Goal: Check status: Check status

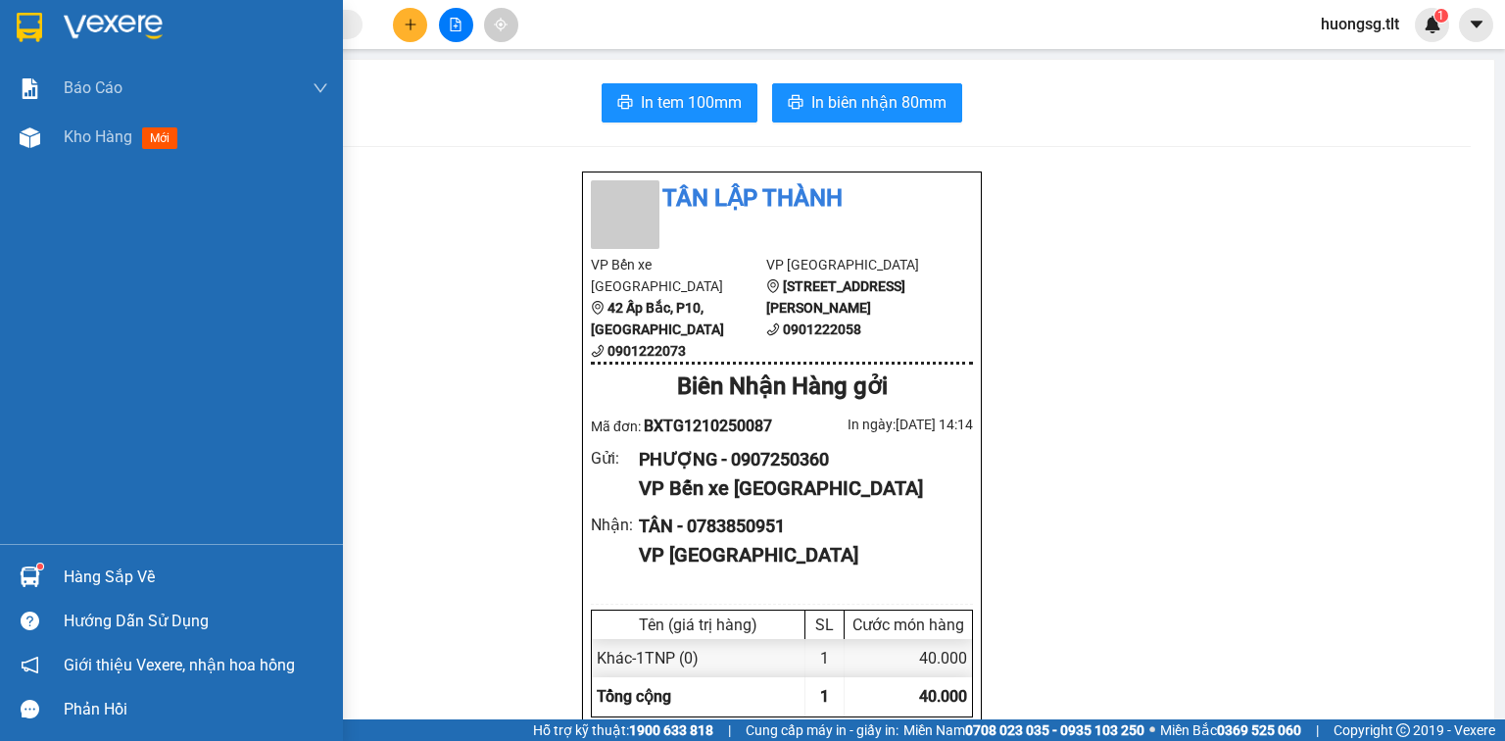
click at [29, 575] on img at bounding box center [30, 576] width 21 height 21
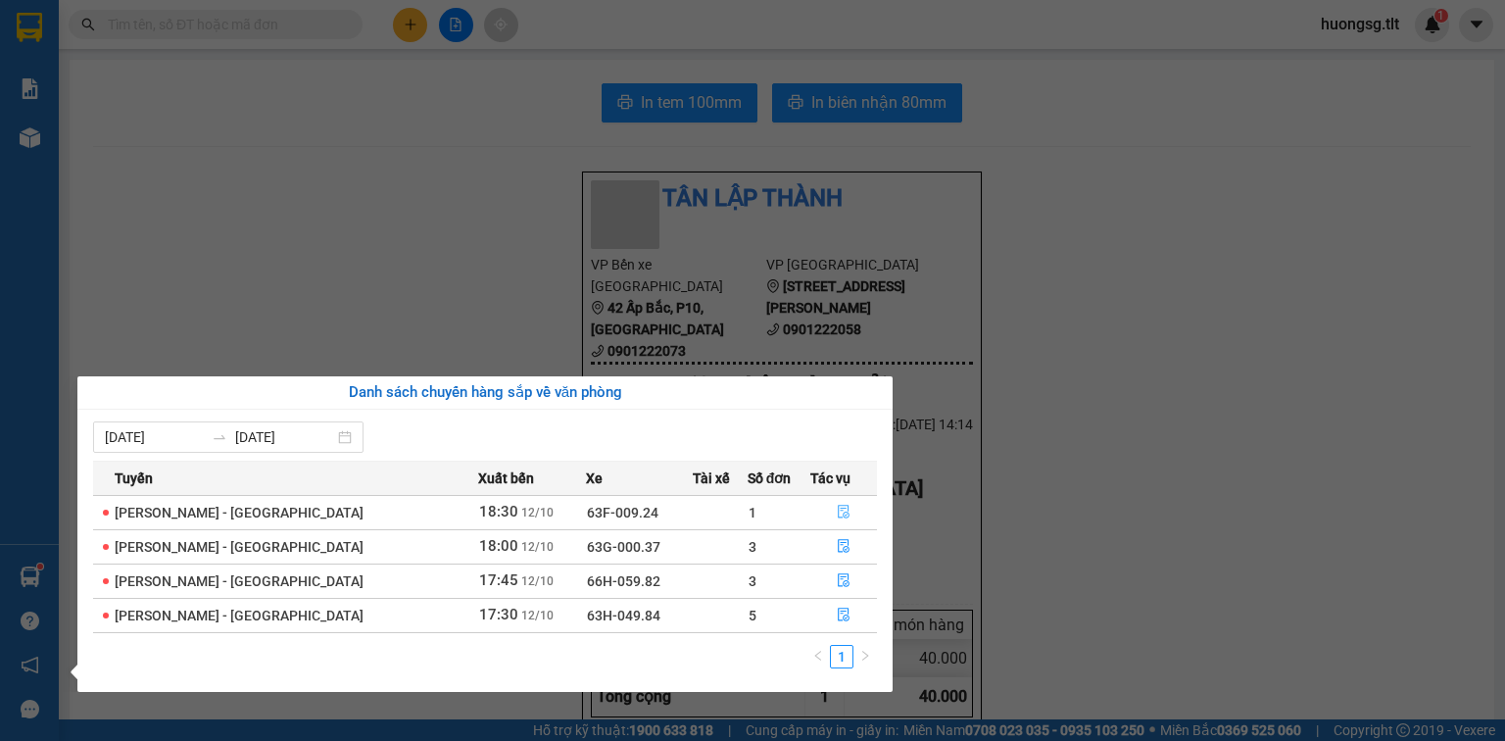
click at [847, 510] on button "button" at bounding box center [843, 512] width 65 height 31
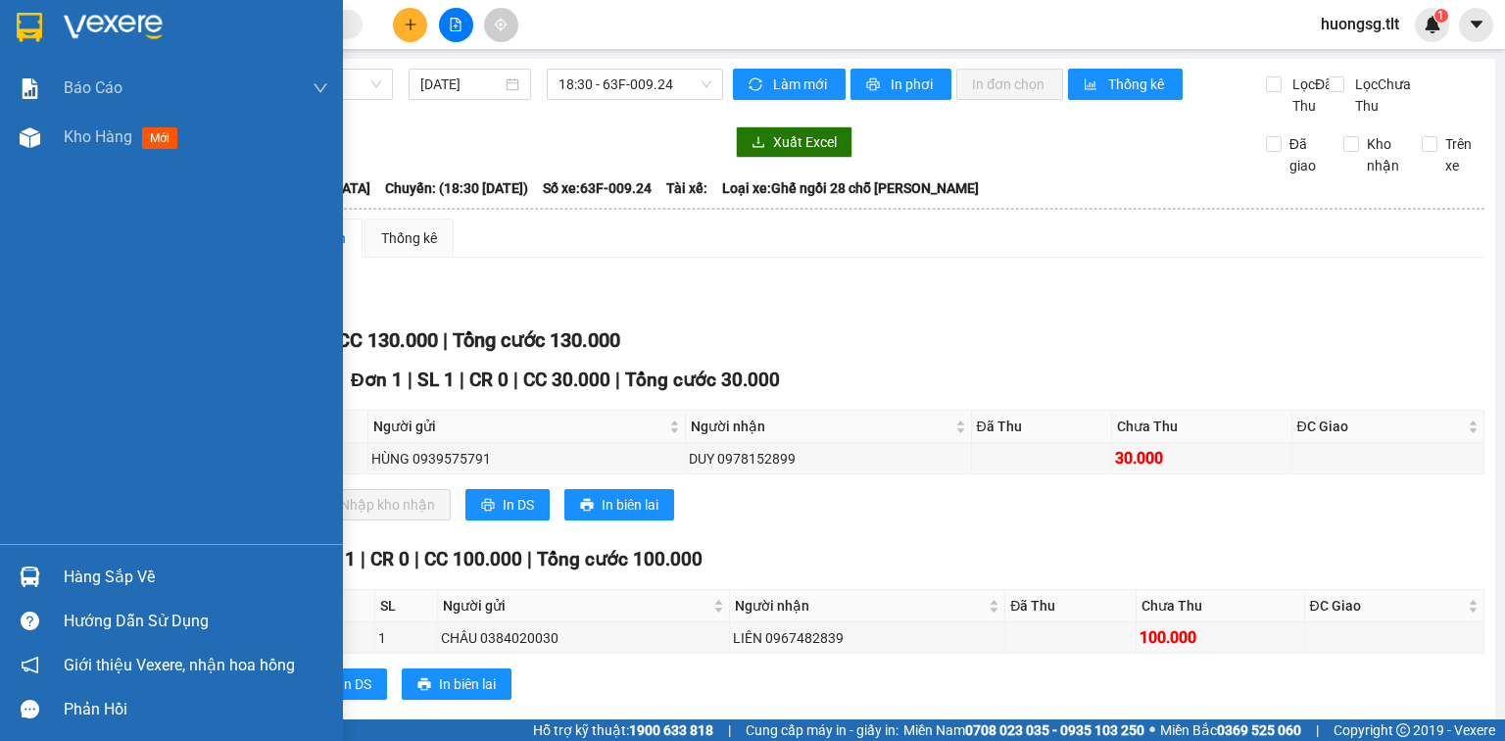
click at [72, 581] on div "Hàng sắp về" at bounding box center [196, 577] width 265 height 29
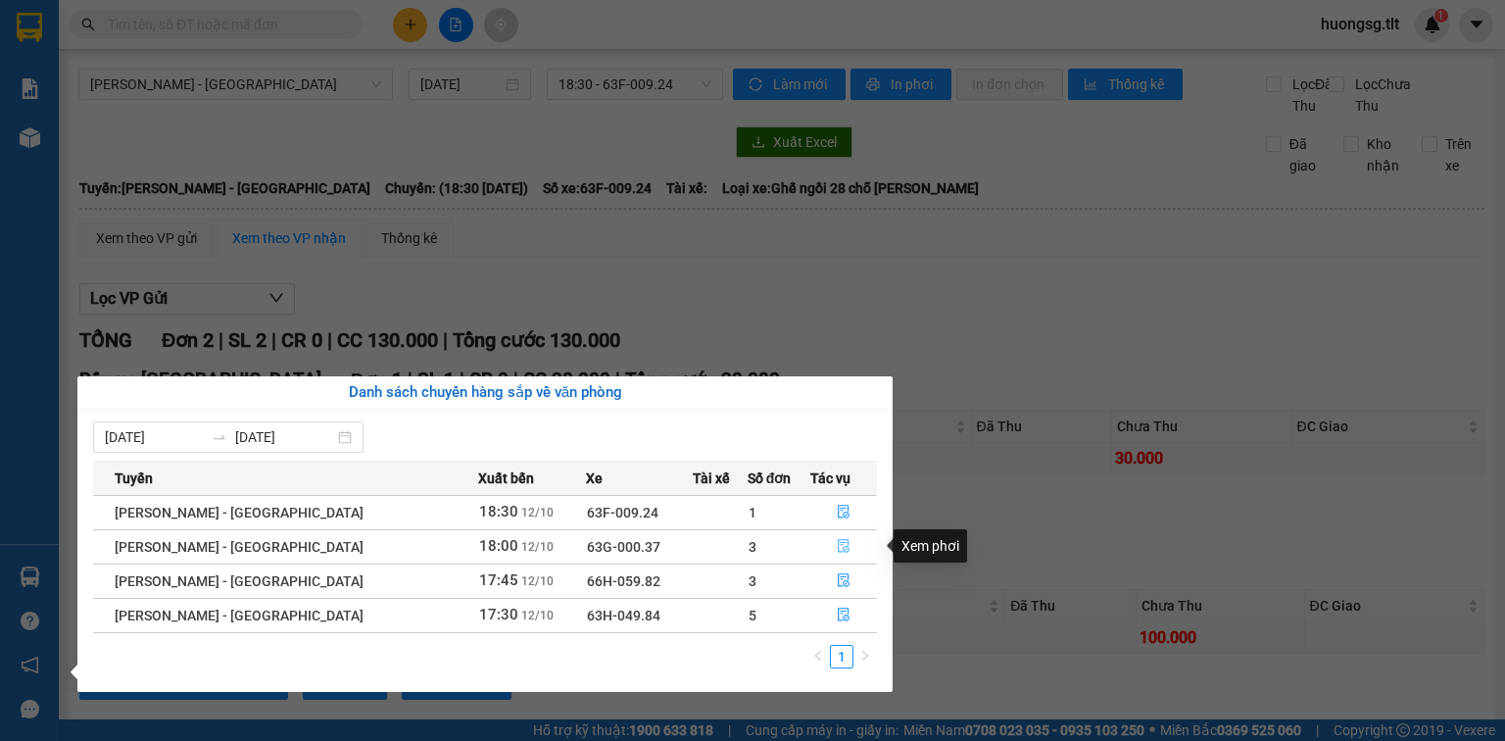
click at [853, 532] on button "button" at bounding box center [843, 546] width 65 height 31
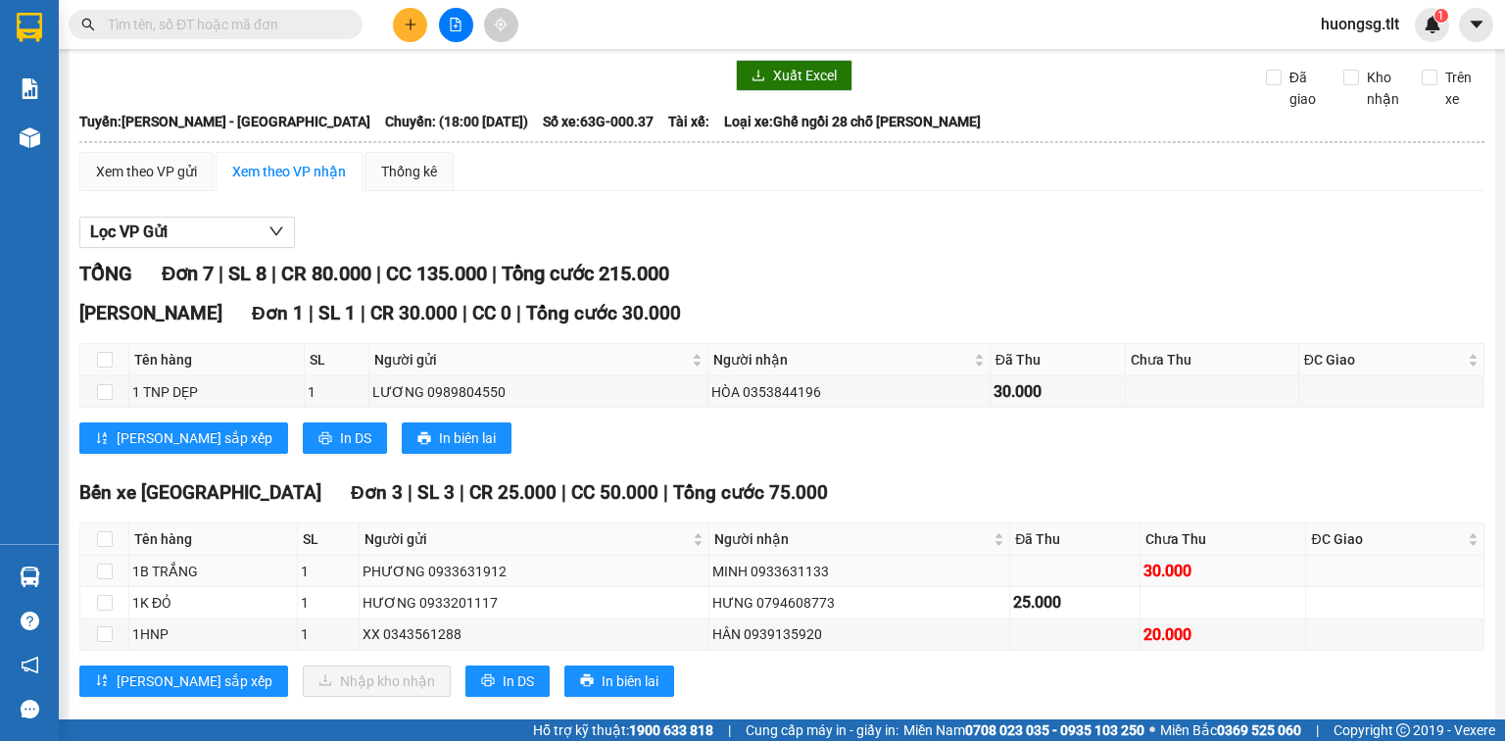
scroll to position [157, 0]
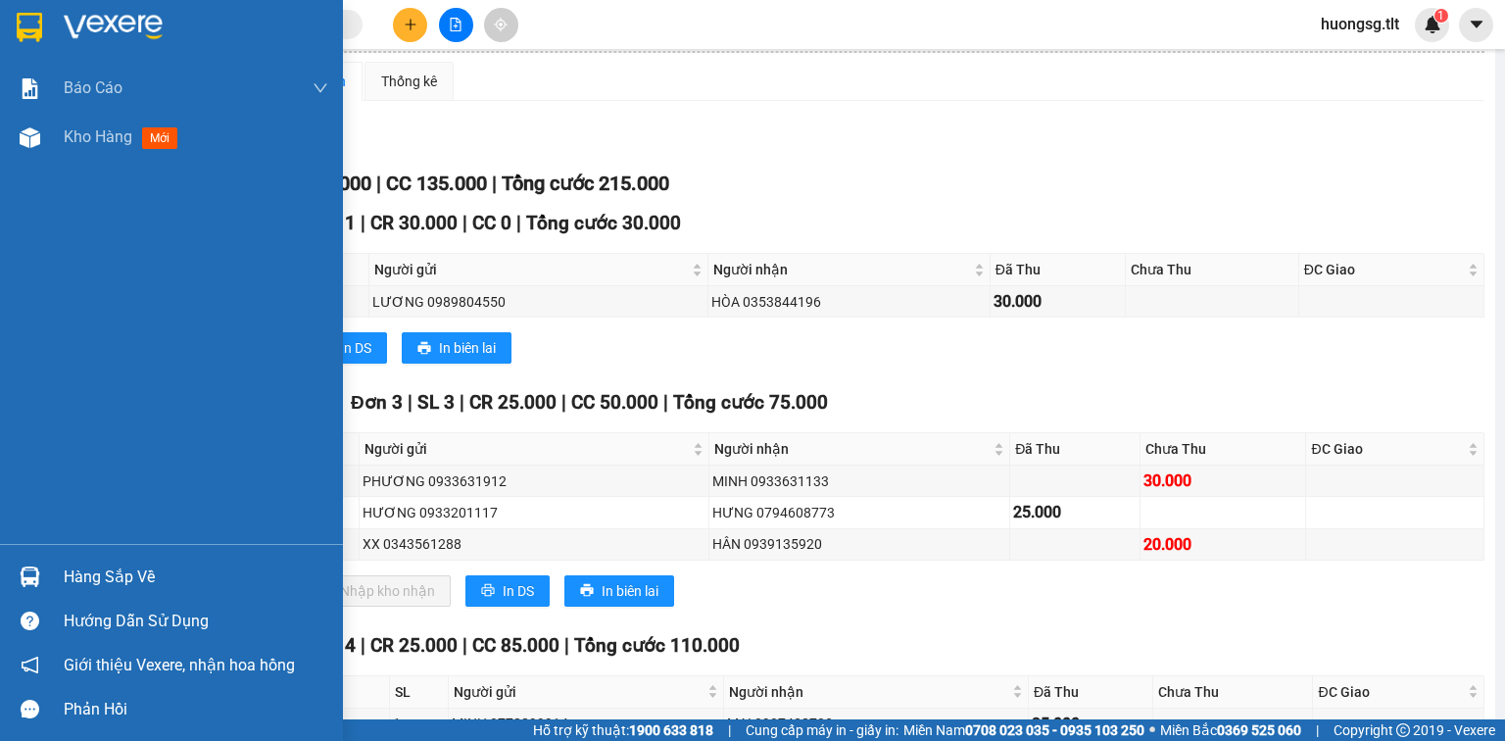
click at [29, 586] on img at bounding box center [30, 576] width 21 height 21
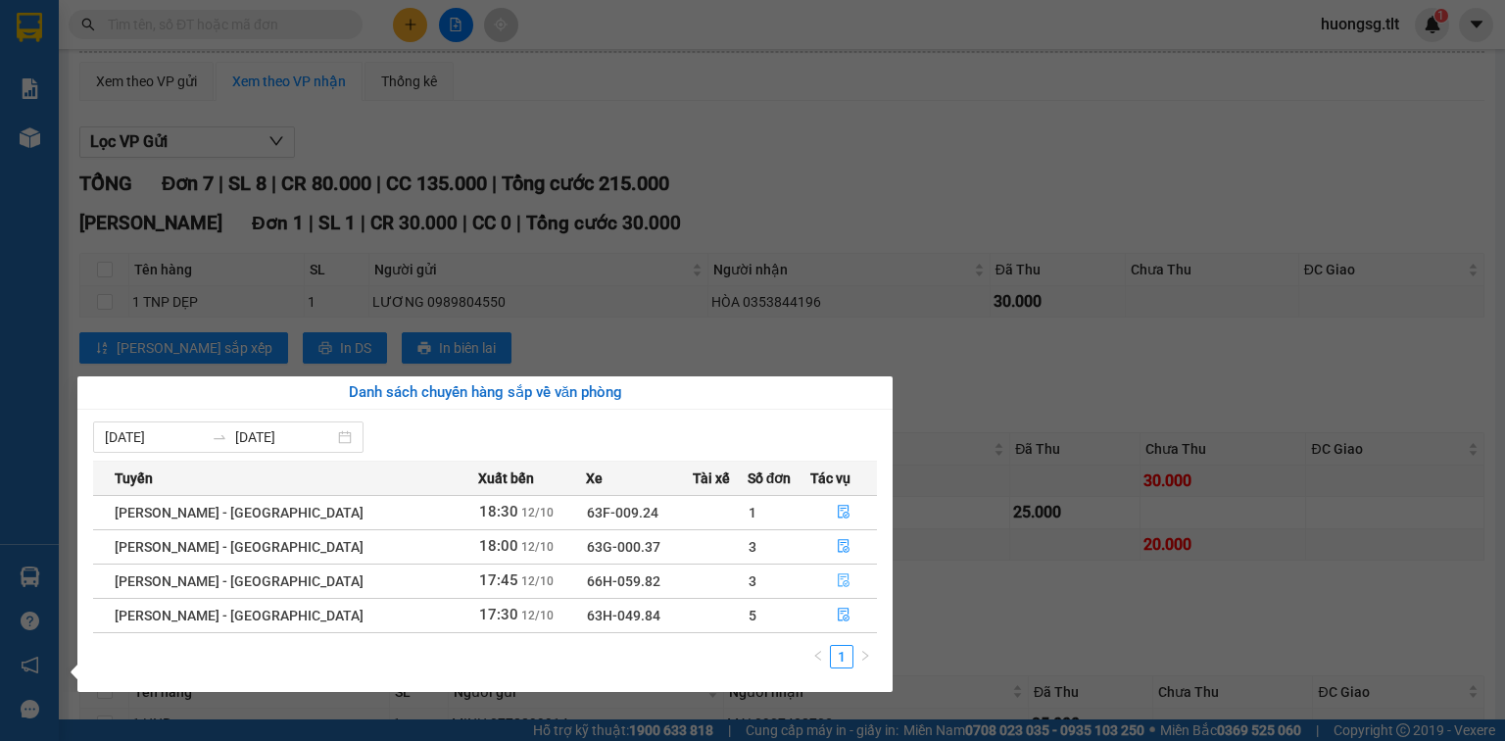
click at [838, 576] on icon "file-done" at bounding box center [844, 581] width 12 height 14
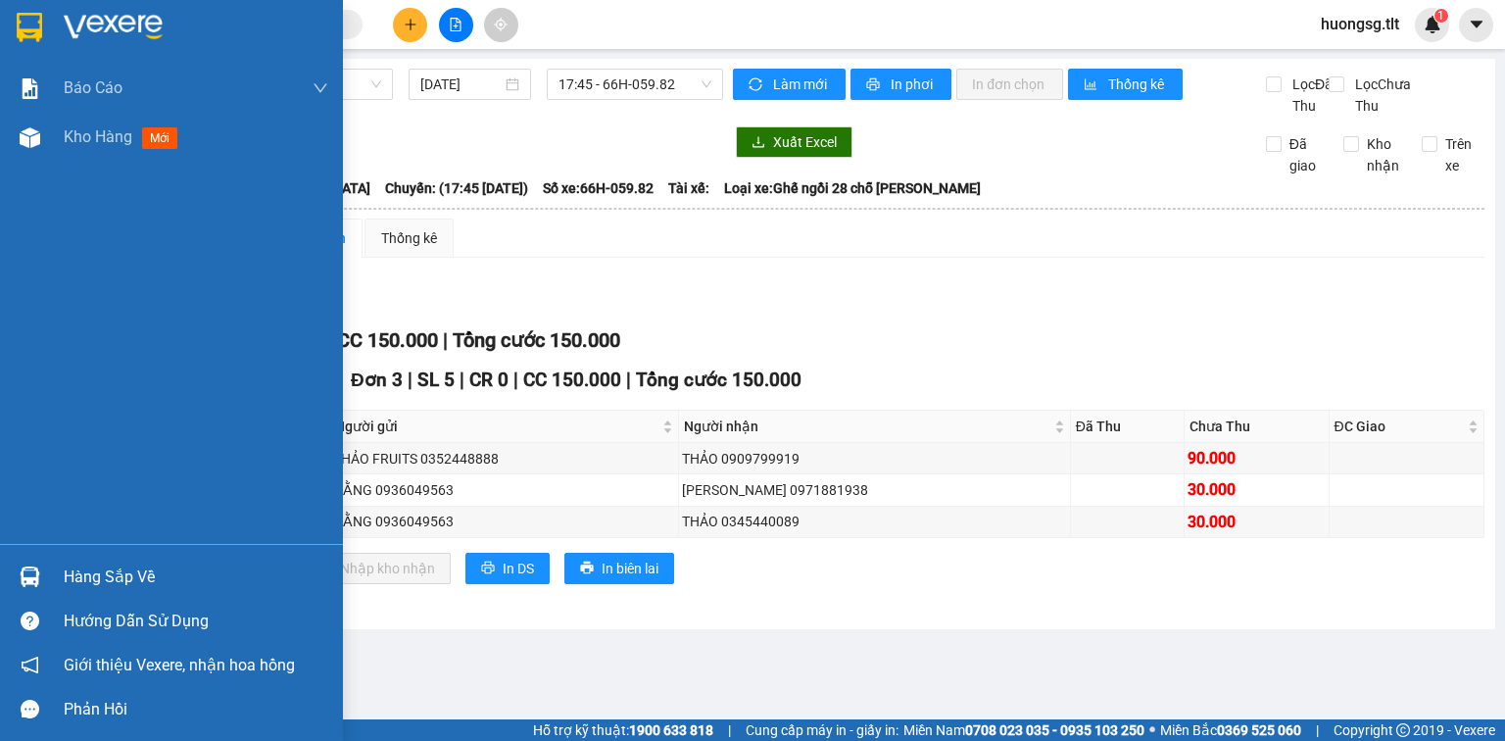
click at [39, 585] on img at bounding box center [30, 576] width 21 height 21
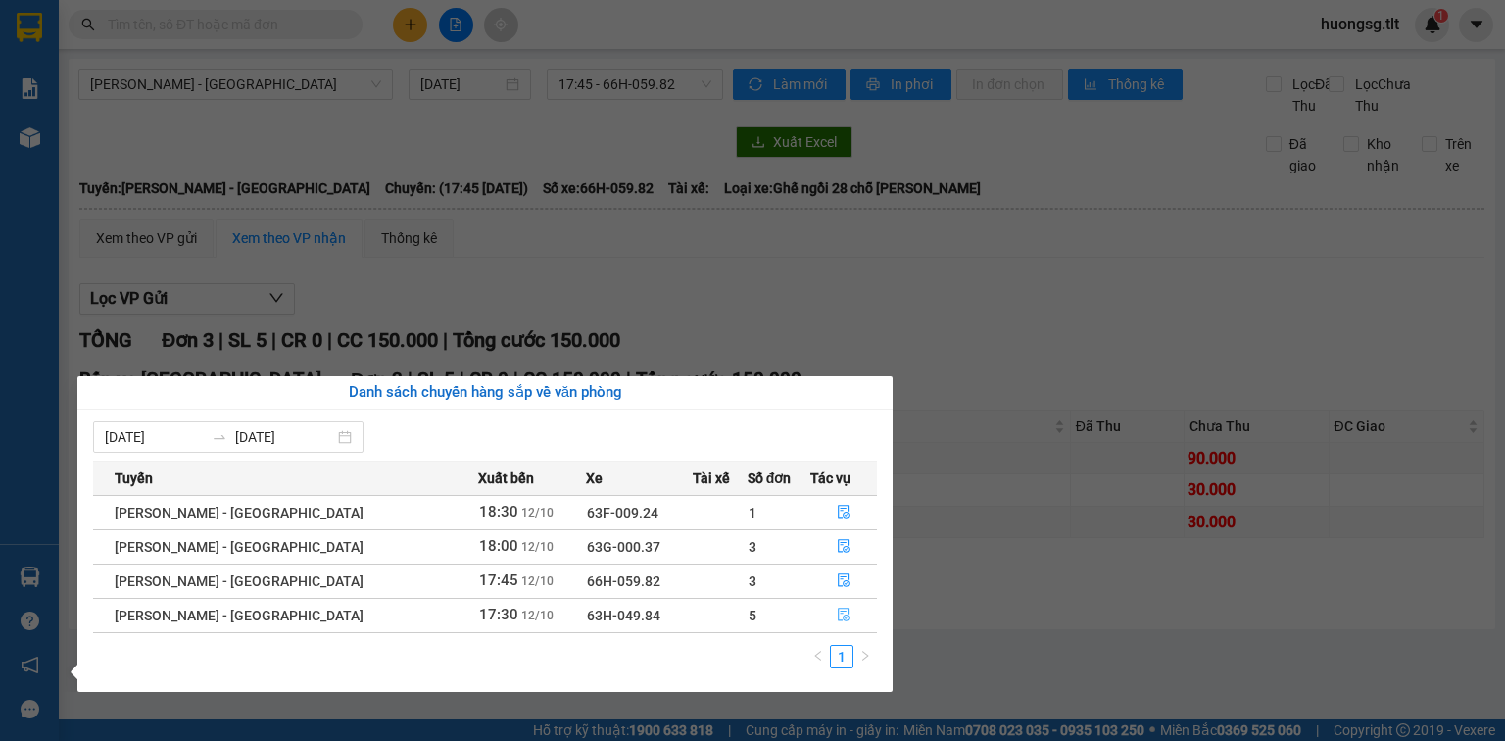
click at [821, 610] on button "button" at bounding box center [843, 615] width 65 height 31
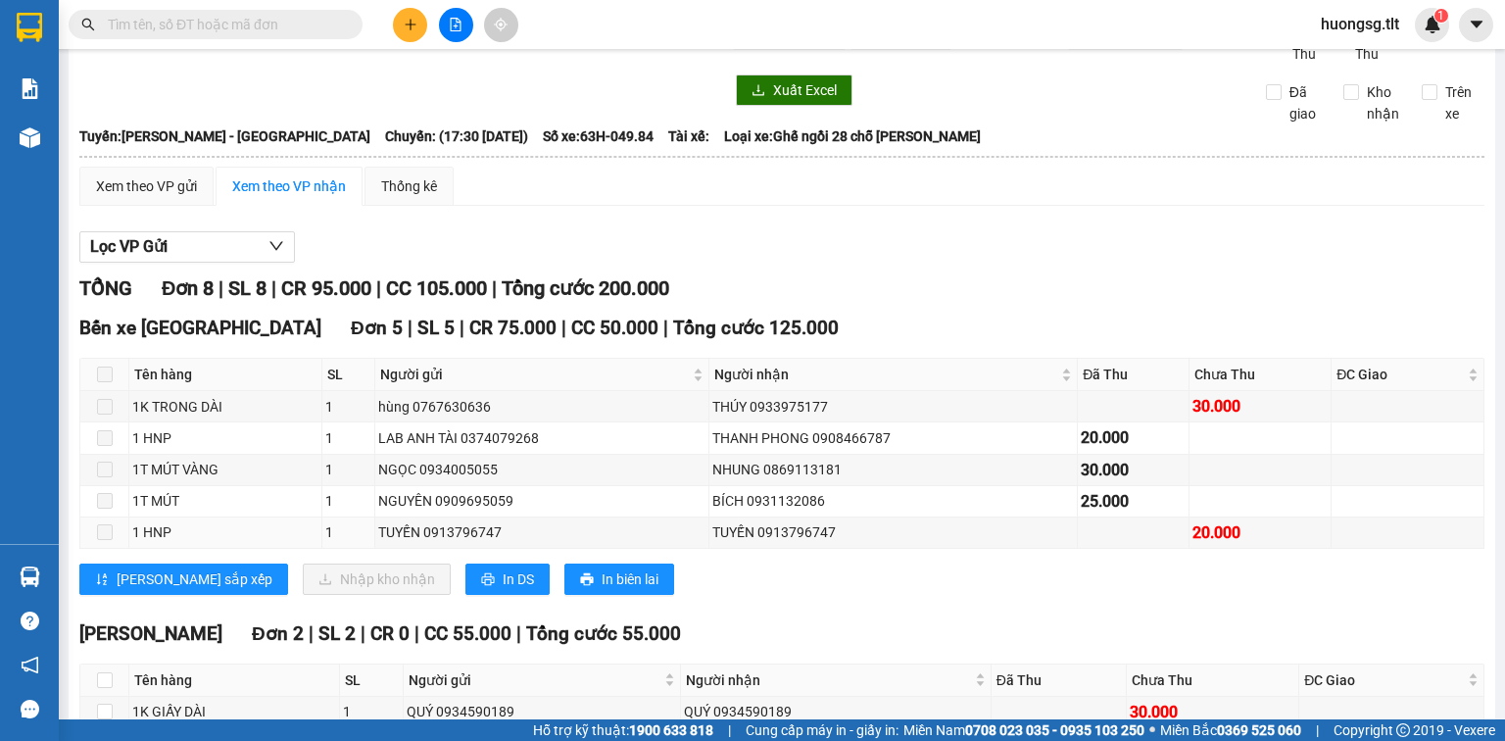
scroll to position [78, 0]
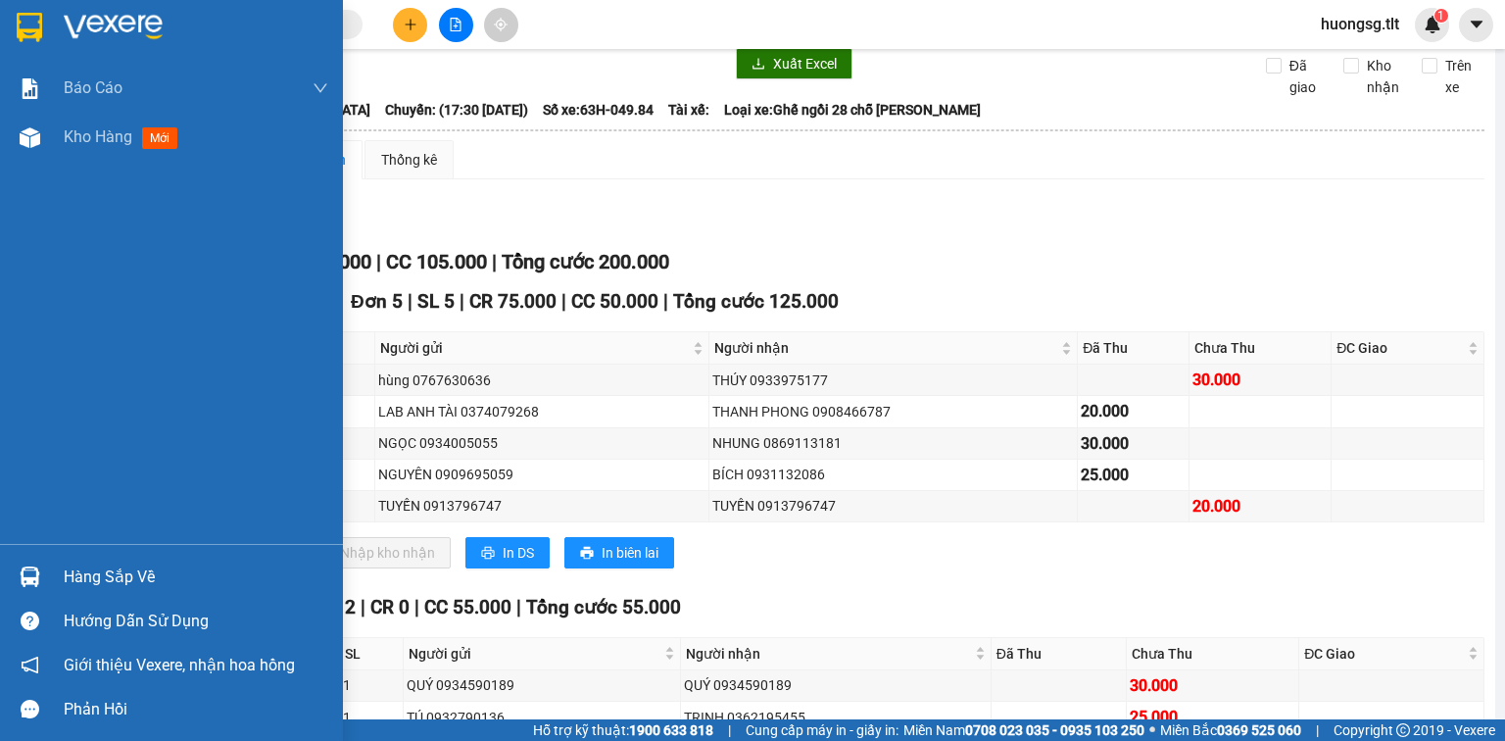
click at [58, 561] on div "Hàng sắp về" at bounding box center [171, 577] width 343 height 44
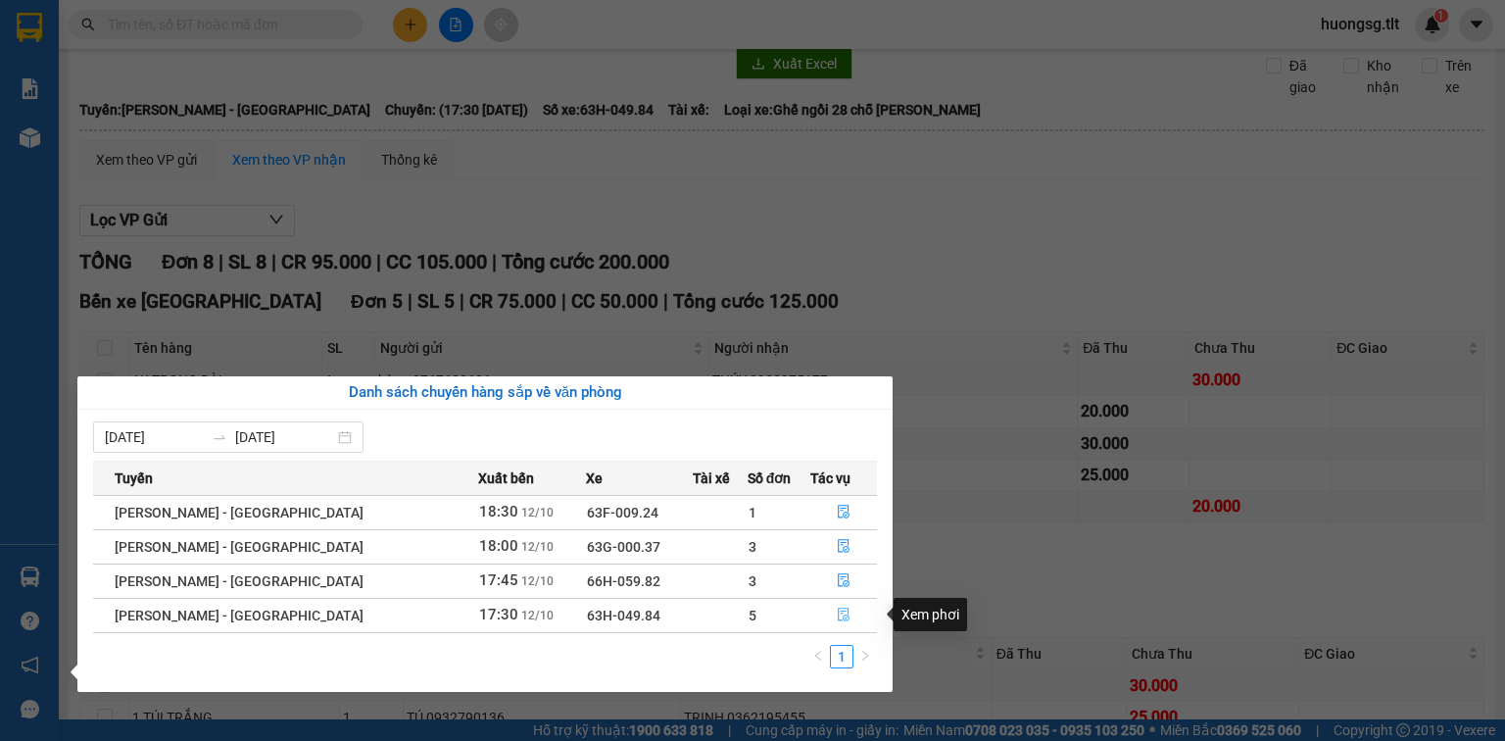
click at [837, 619] on icon "file-done" at bounding box center [844, 615] width 14 height 14
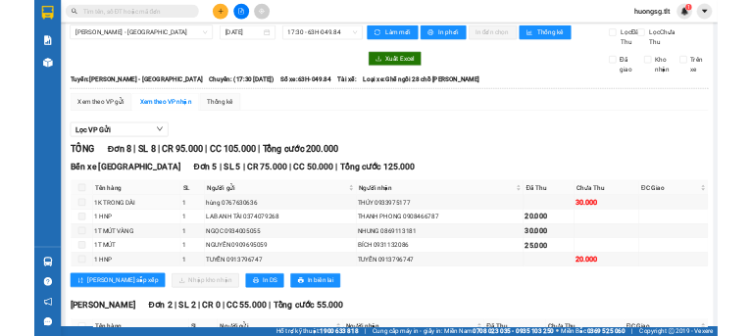
scroll to position [0, 0]
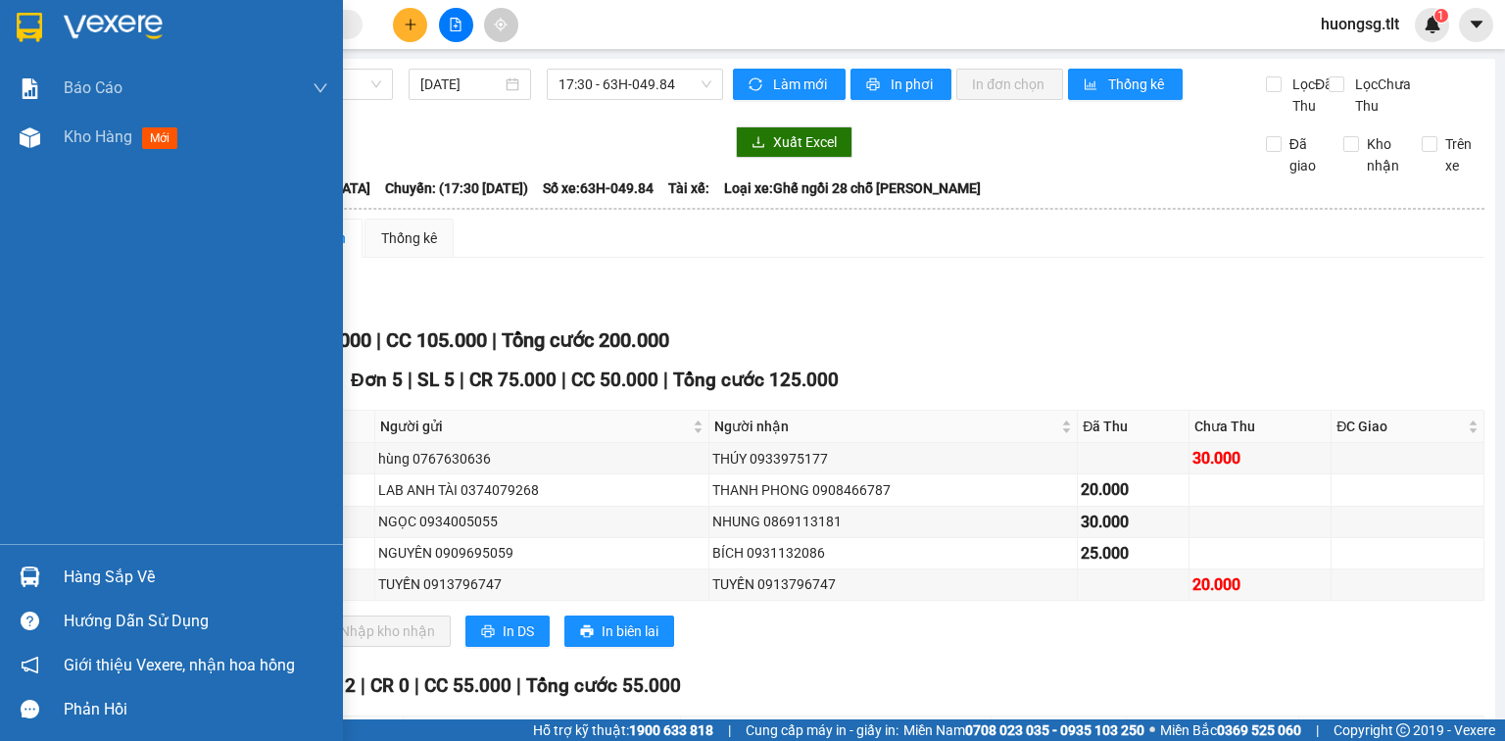
drag, startPoint x: 41, startPoint y: 555, endPoint x: 31, endPoint y: 570, distance: 18.5
click at [37, 559] on div "Hàng sắp về Hướng dẫn sử dụng Giới thiệu Vexere, nhận hoa hồng Phản hồi" at bounding box center [171, 637] width 343 height 187
click at [38, 588] on div at bounding box center [30, 577] width 34 height 34
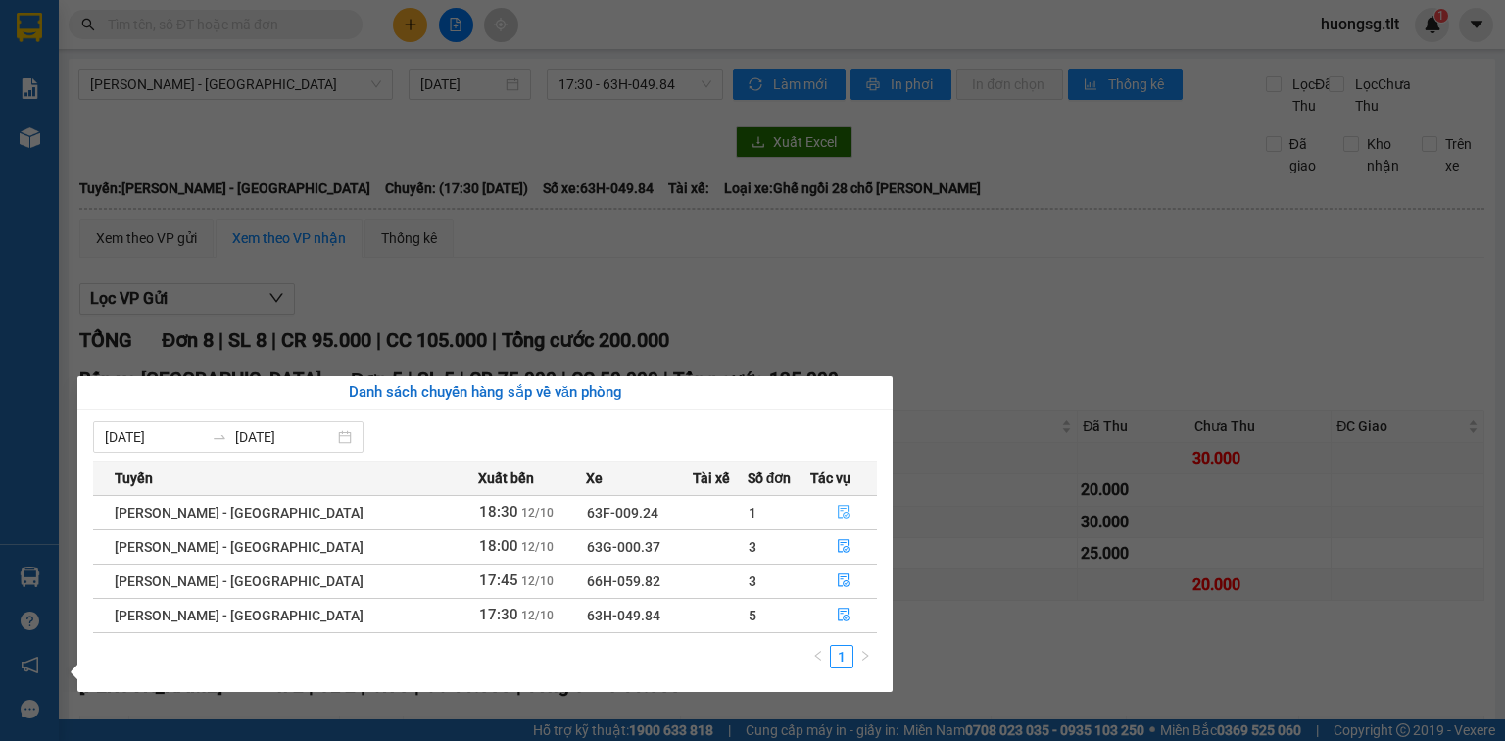
click at [827, 510] on button "button" at bounding box center [843, 512] width 65 height 31
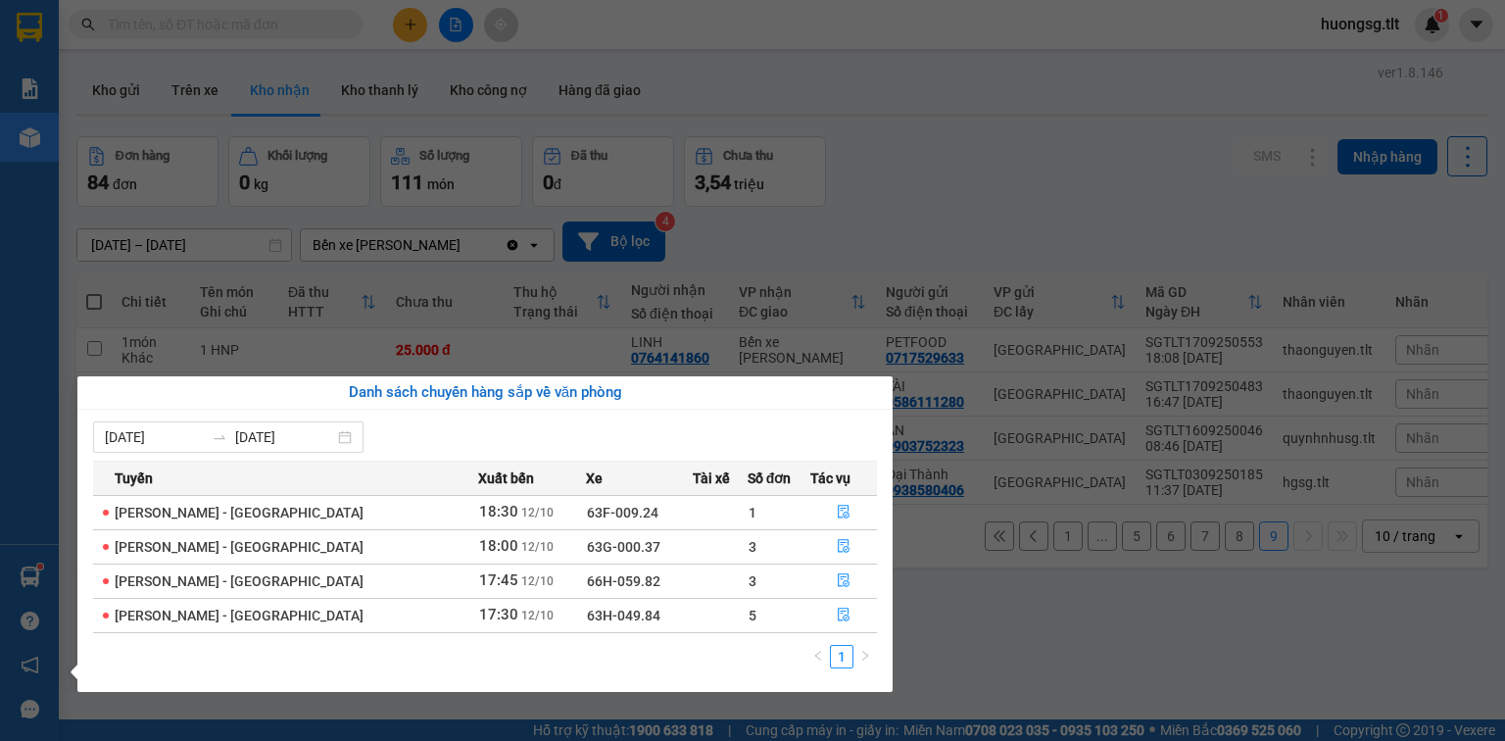
scroll to position [90, 0]
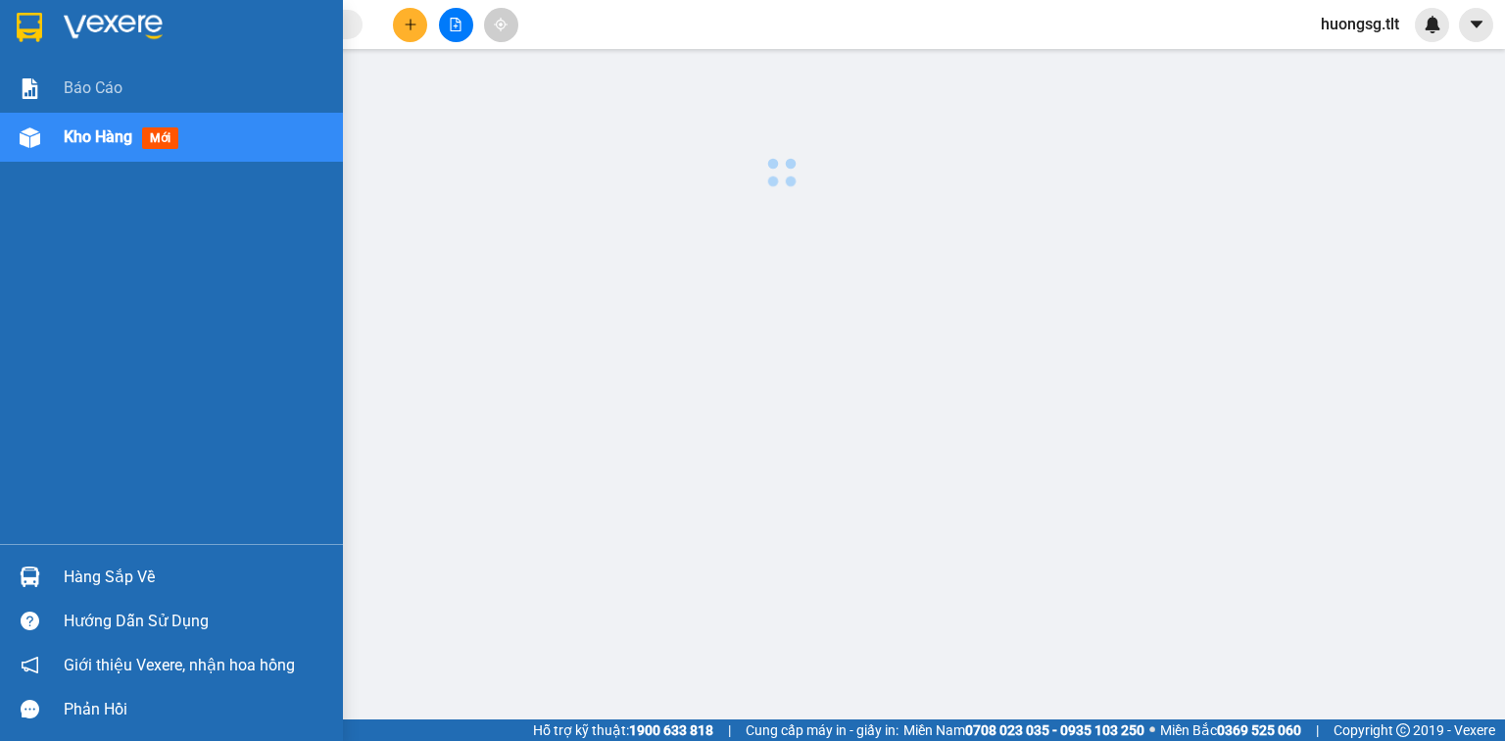
click at [4, 591] on div "Hàng sắp về" at bounding box center [171, 577] width 343 height 44
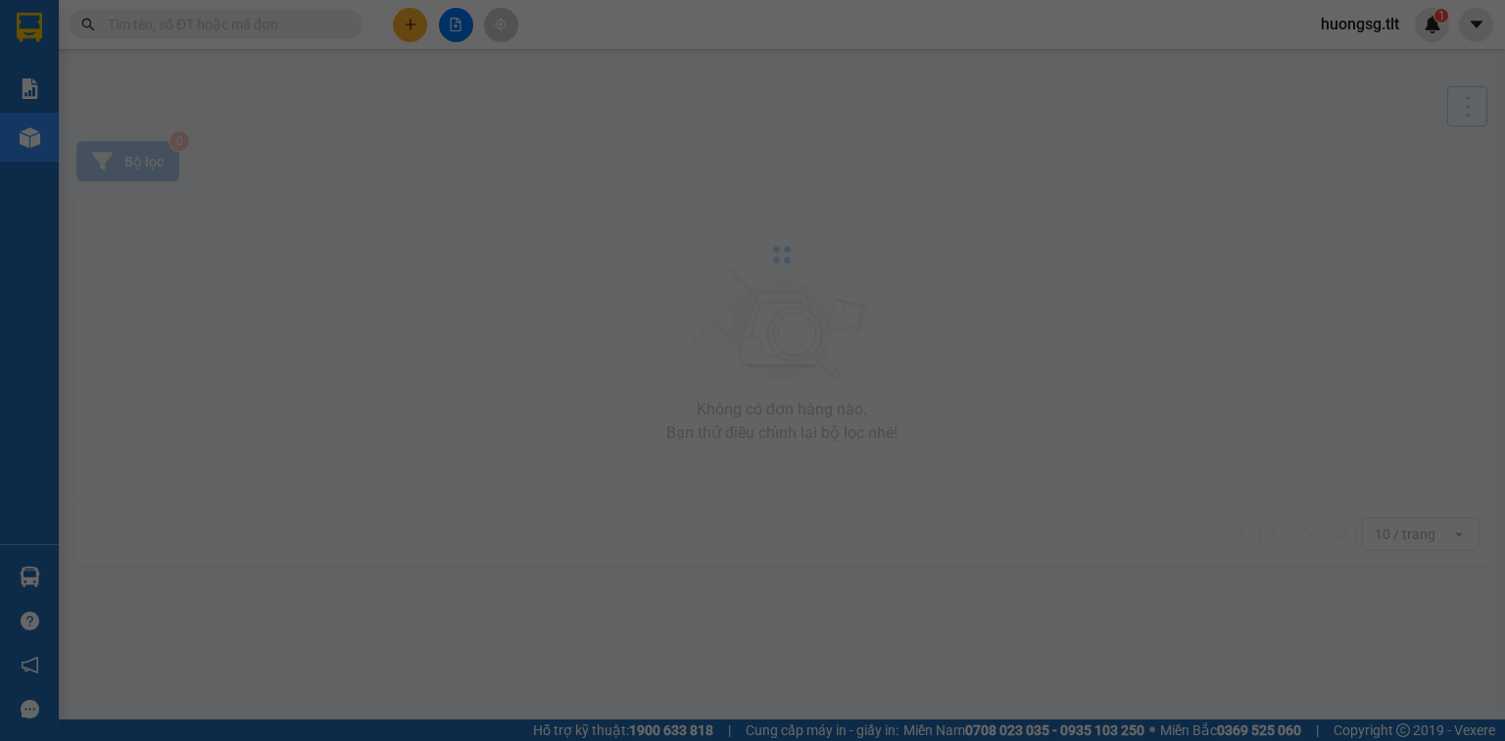
click at [4, 591] on div "Báo cáo Kho hàng mới Hàng sắp về Hướng dẫn sử dụng Giới thiệu Vexere, nhận hoa …" at bounding box center [29, 370] width 59 height 741
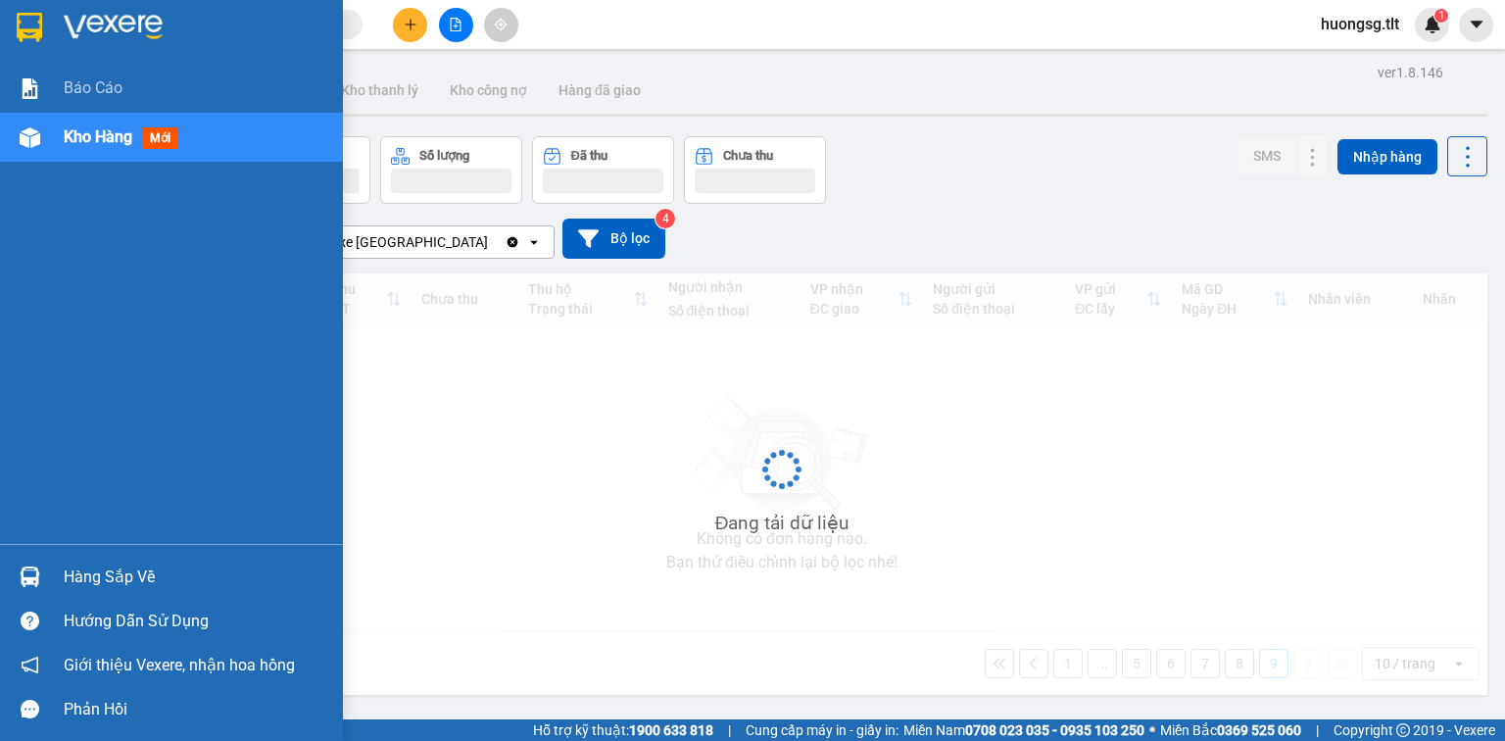
click at [5, 588] on div "Hàng sắp về" at bounding box center [171, 577] width 343 height 44
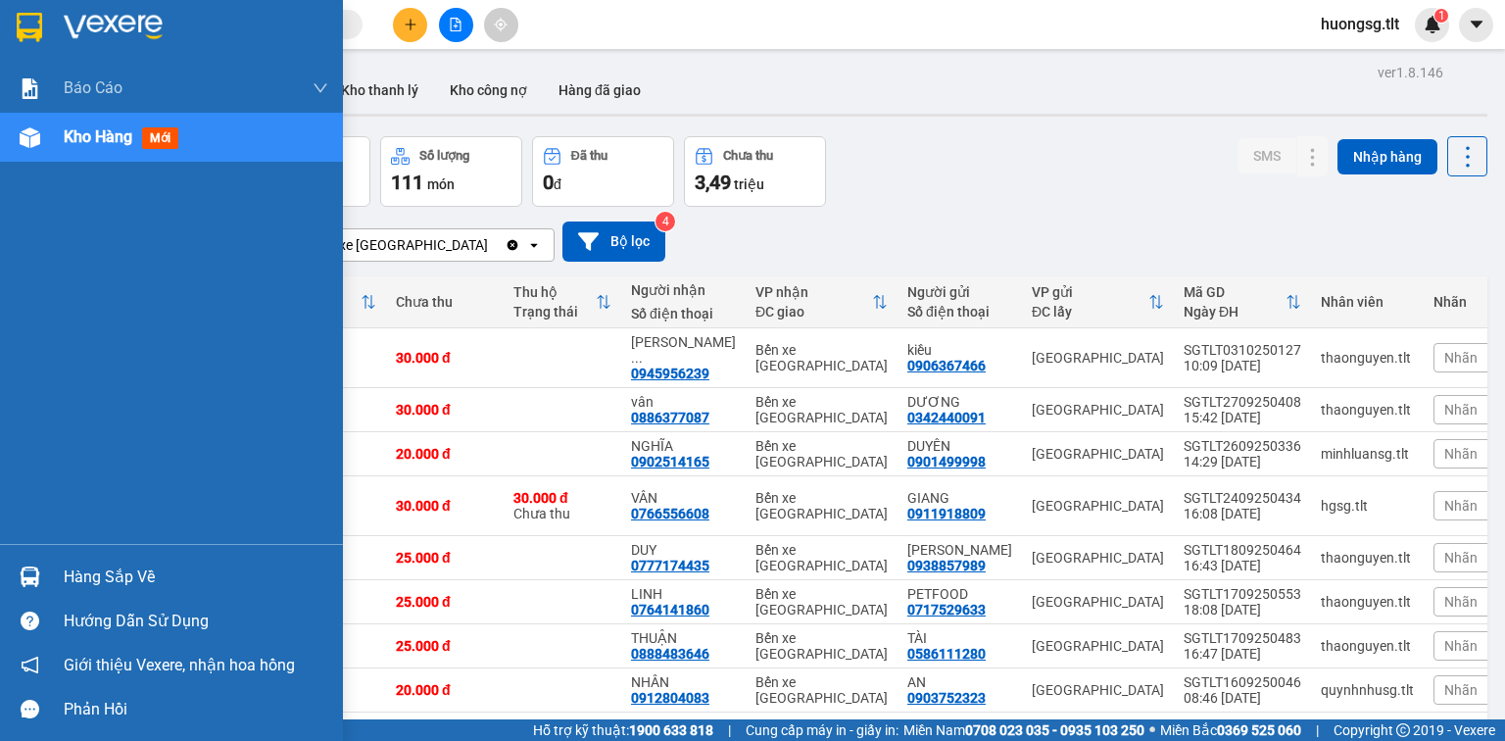
click at [20, 568] on img at bounding box center [30, 576] width 21 height 21
